Goal: Check status: Check status

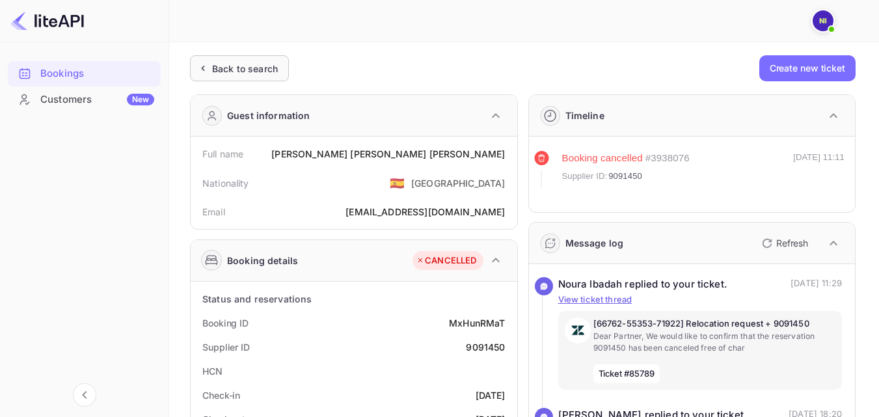
click at [211, 79] on div "Back to search" at bounding box center [239, 68] width 99 height 26
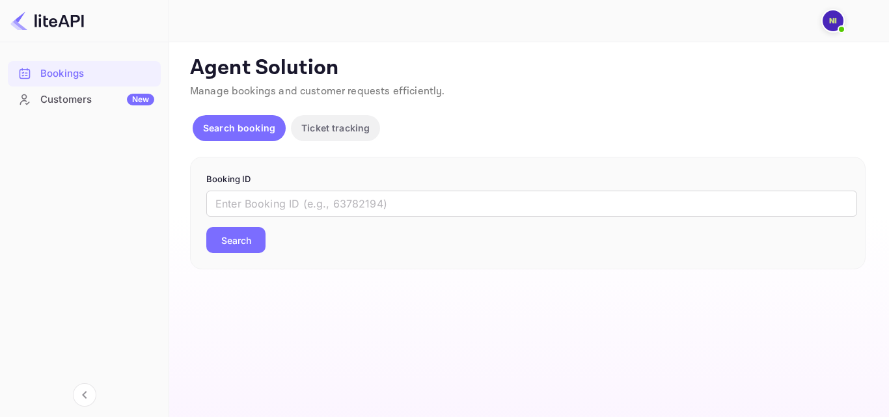
click at [878, 118] on main "Unsaved Changes Ticket Affiliate URL [URL][DOMAIN_NAME] Business partner name N…" at bounding box center [529, 229] width 720 height 375
click at [361, 205] on input "text" at bounding box center [531, 204] width 651 height 26
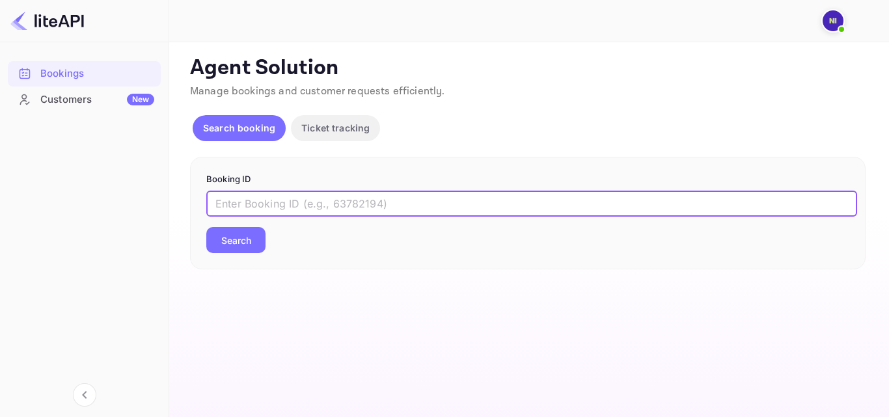
paste input "9134450"
type input "9134450"
click at [224, 249] on button "Search" at bounding box center [235, 240] width 59 height 26
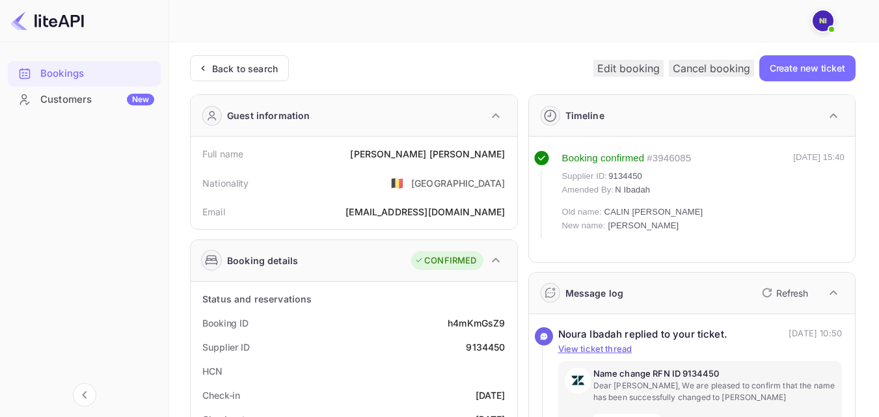
click at [430, 66] on div "Back to search Edit booking Cancel booking Create new ticket" at bounding box center [523, 68] width 666 height 26
click at [224, 64] on div "Back to search" at bounding box center [245, 69] width 66 height 14
